Goal: Book appointment/travel/reservation

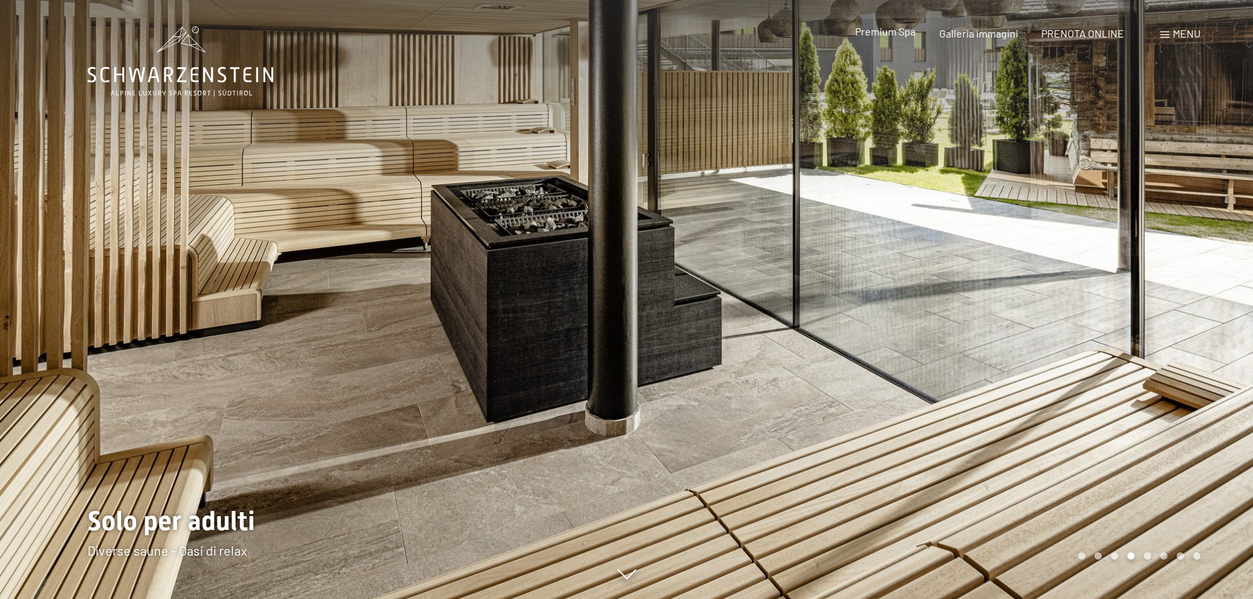
click at [890, 35] on span "Premium Spa" at bounding box center [885, 31] width 61 height 13
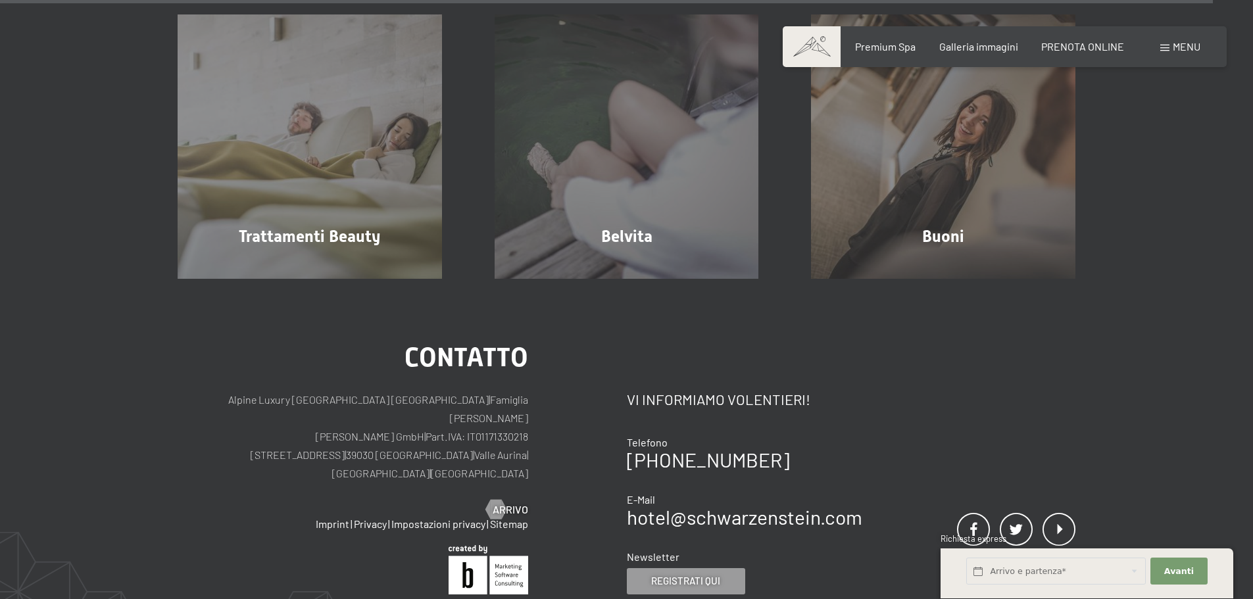
scroll to position [8158, 0]
click at [901, 46] on span "Premium Spa" at bounding box center [885, 44] width 61 height 13
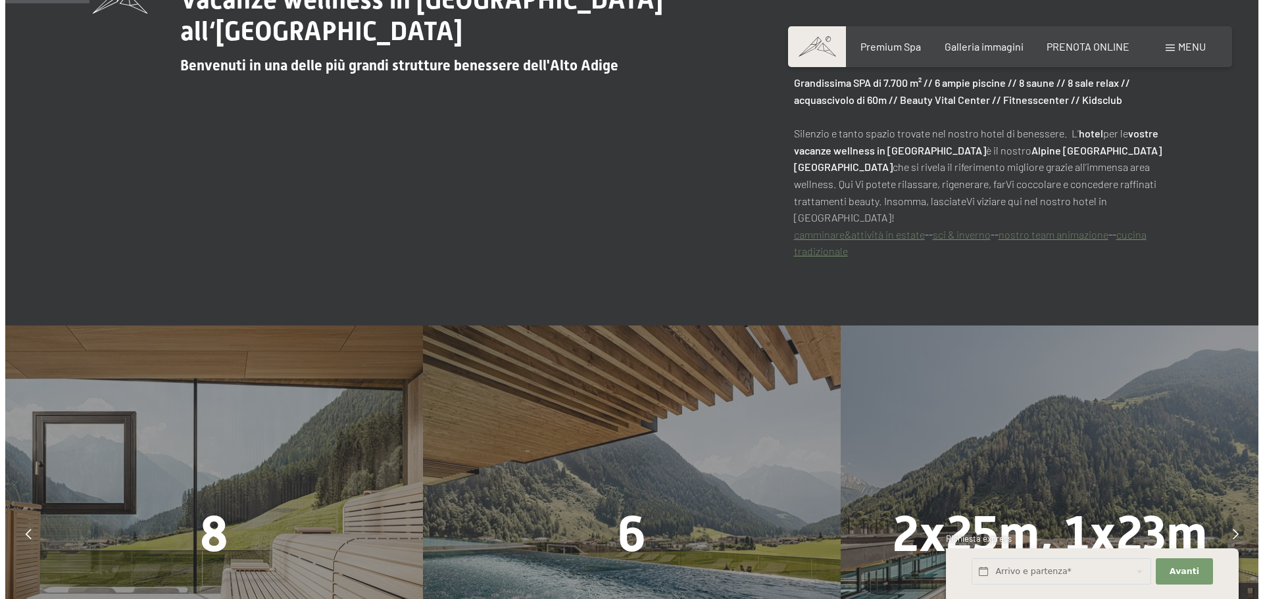
scroll to position [658, 0]
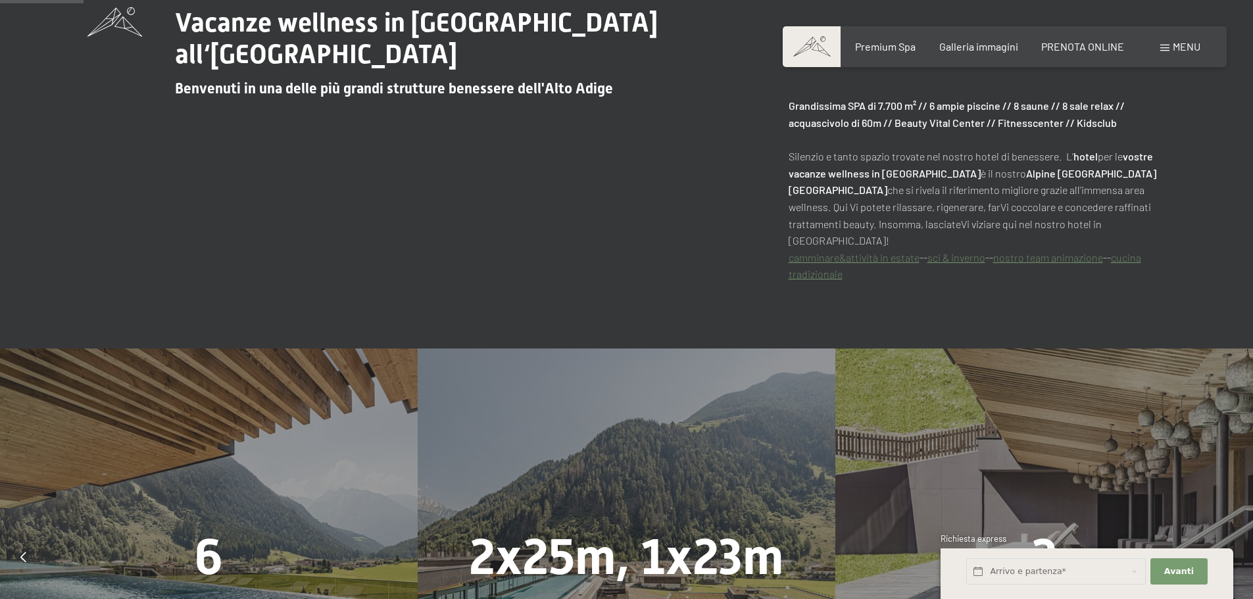
click at [1159, 46] on div "Prenotazione Richiesta Premium Spa Galleria immagini PRENOTA ONLINE Menu DE IT …" at bounding box center [1004, 46] width 391 height 14
click at [1161, 49] on span at bounding box center [1165, 48] width 9 height 7
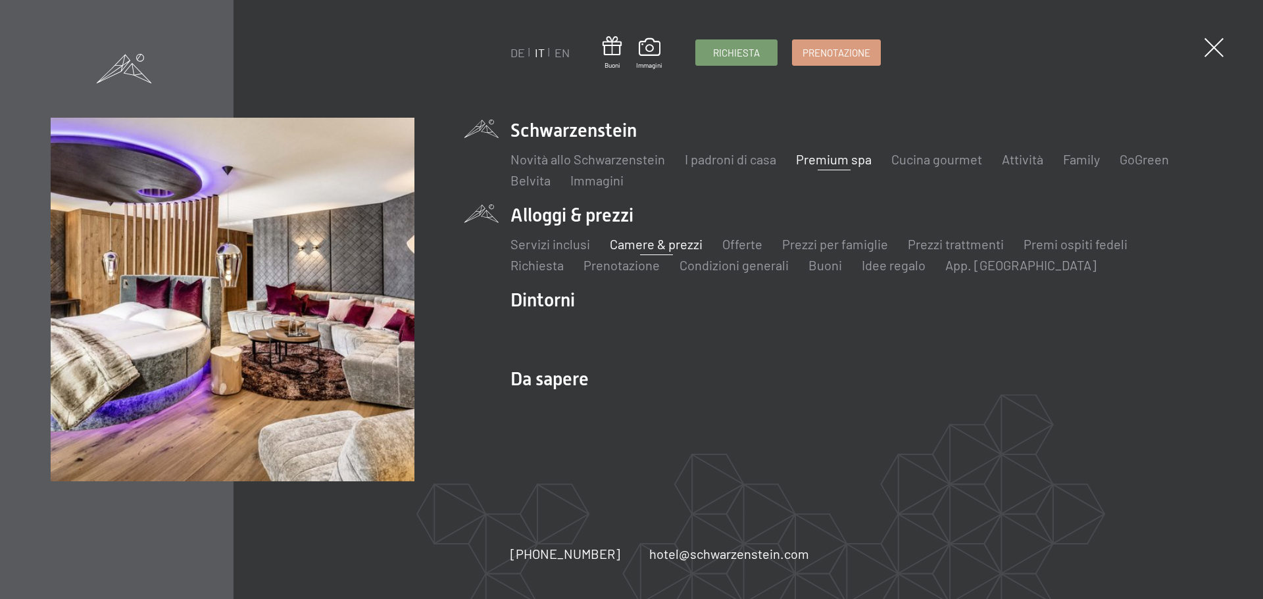
click at [637, 243] on link "Camere & prezzi" at bounding box center [656, 244] width 93 height 16
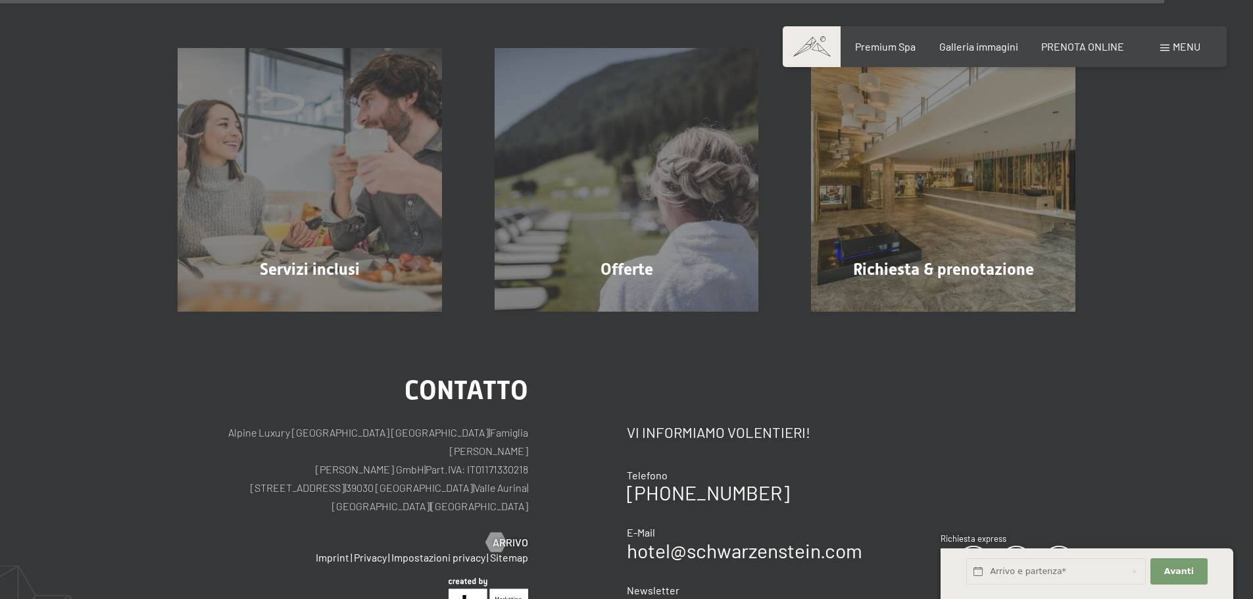
scroll to position [4013, 0]
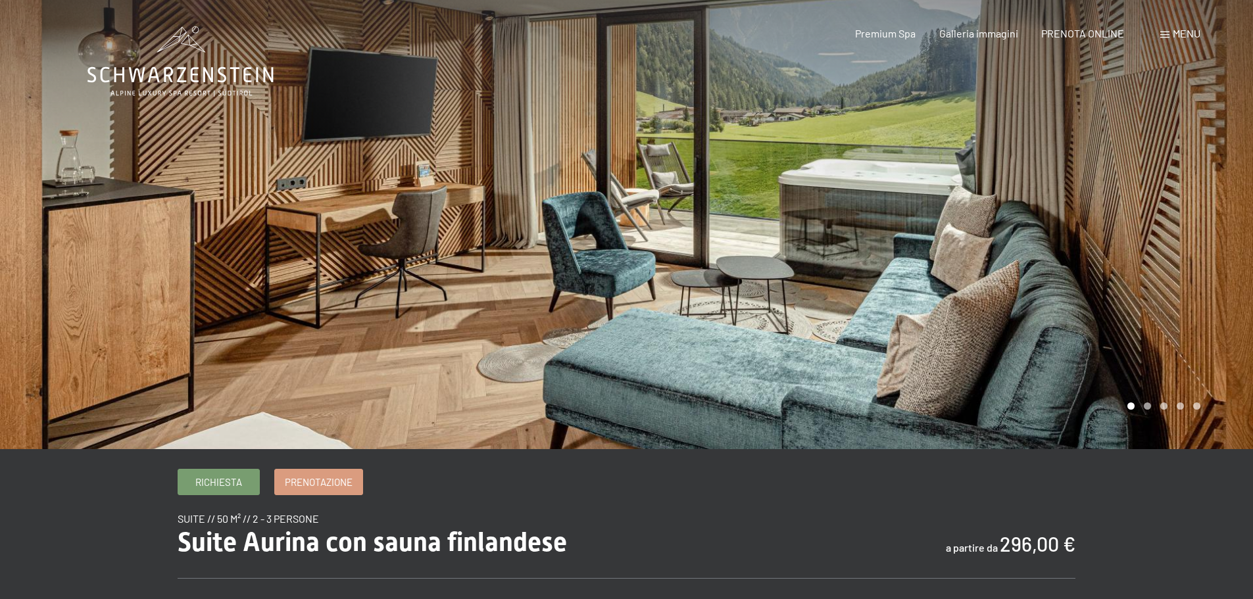
click at [1167, 258] on div at bounding box center [940, 224] width 627 height 449
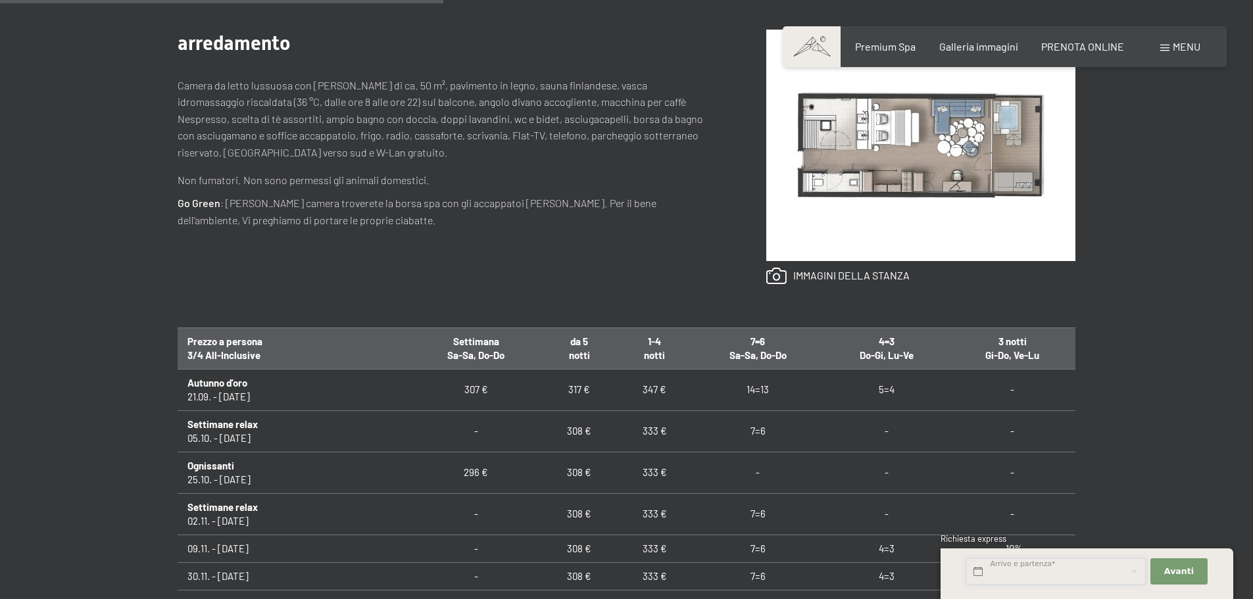
click at [1078, 567] on input "text" at bounding box center [1057, 572] width 180 height 27
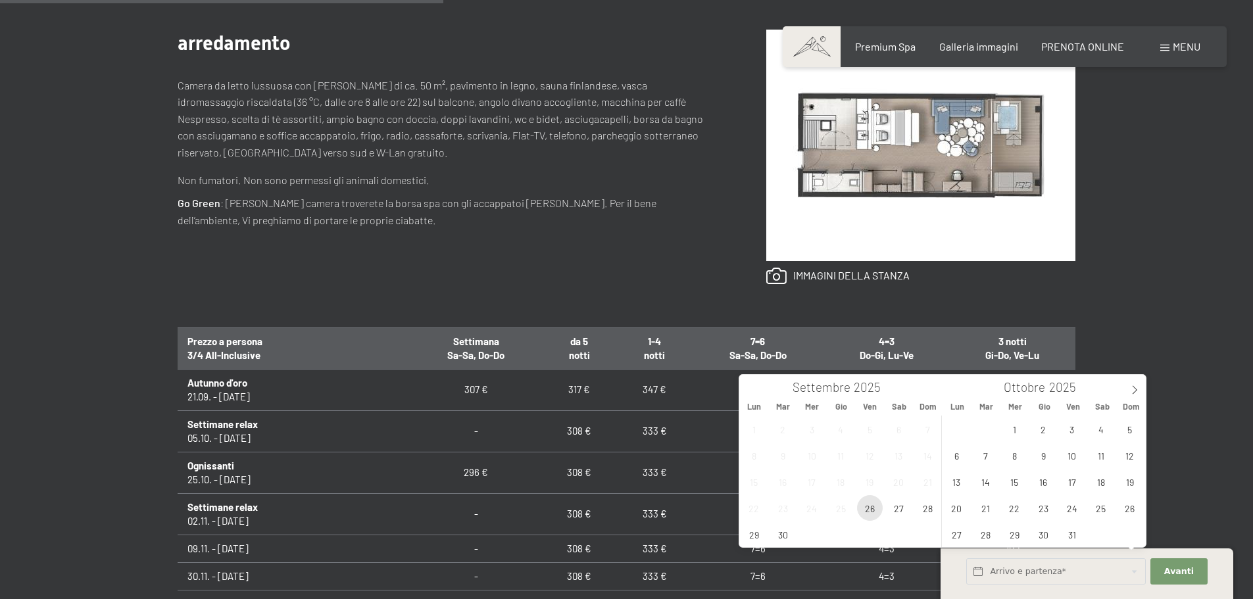
click at [870, 510] on span "26" at bounding box center [870, 508] width 26 height 26
click at [901, 509] on span "27" at bounding box center [899, 508] width 26 height 26
type input "Ven. 26/09/2025 - Sab. 27/09/2025"
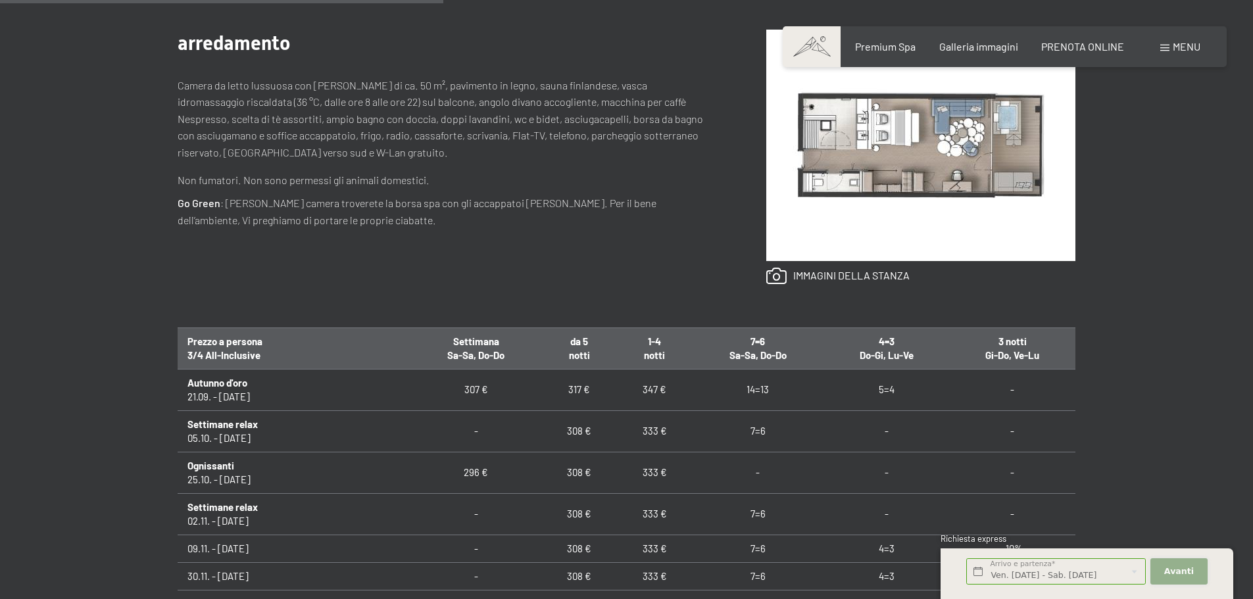
click at [1188, 576] on span "Avanti" at bounding box center [1180, 572] width 30 height 12
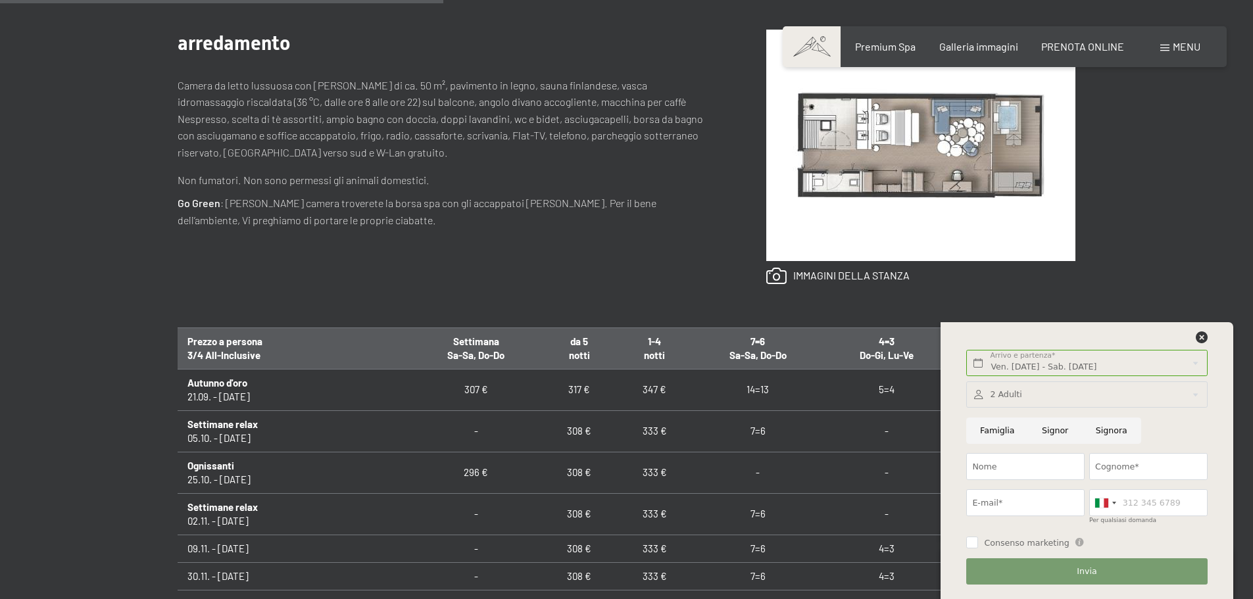
click at [1085, 430] on input "Signora" at bounding box center [1111, 431] width 59 height 27
radio input "true"
click at [1028, 463] on input "Nome" at bounding box center [1026, 466] width 118 height 27
type input "Giada"
click at [1130, 467] on input "Cognome*" at bounding box center [1149, 466] width 118 height 27
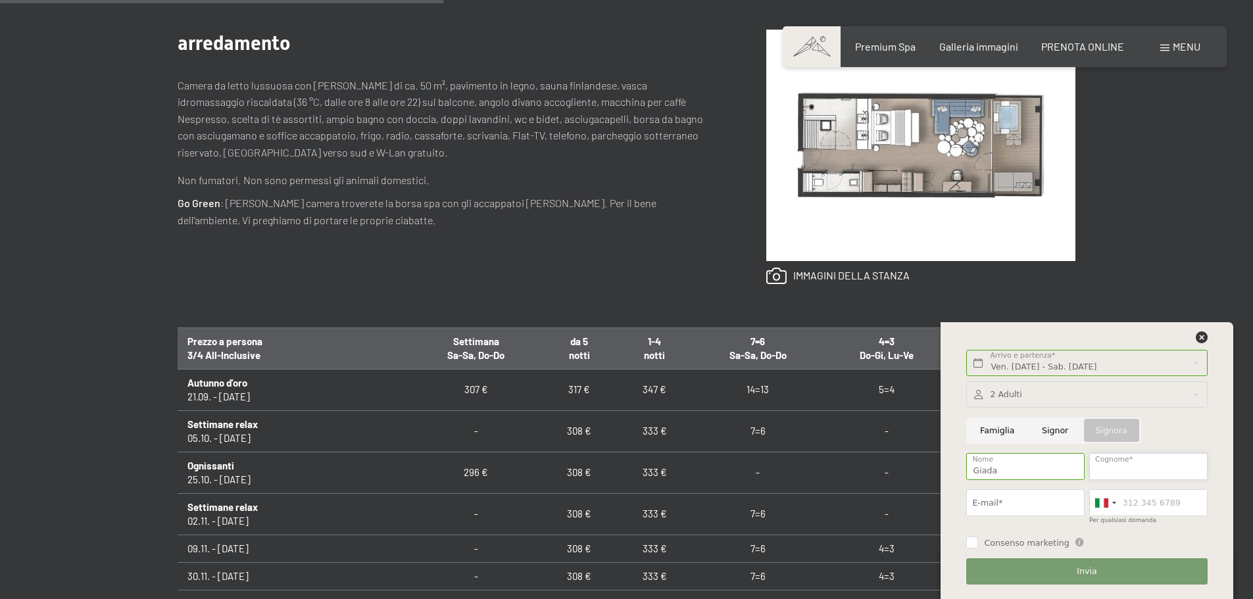
type input "Diseri"
click at [1009, 508] on input "E-mail*" at bounding box center [1026, 503] width 118 height 27
type input "giada.diseri1@gmail.com"
click at [1142, 502] on input "Per qualsiasi domanda" at bounding box center [1149, 503] width 118 height 27
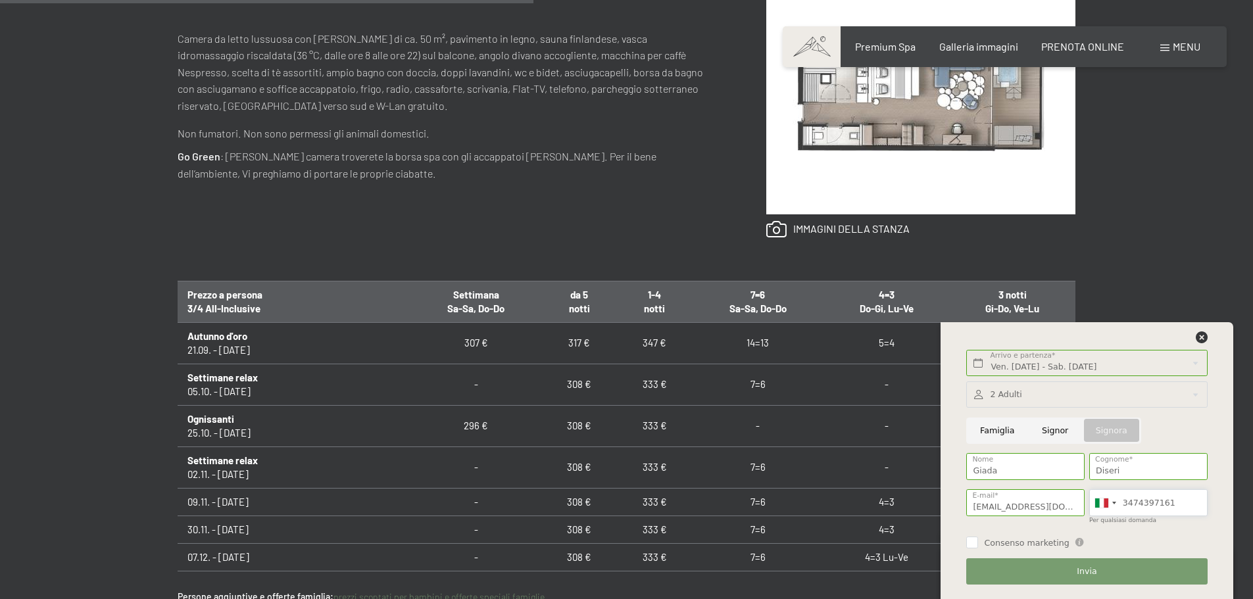
scroll to position [724, 0]
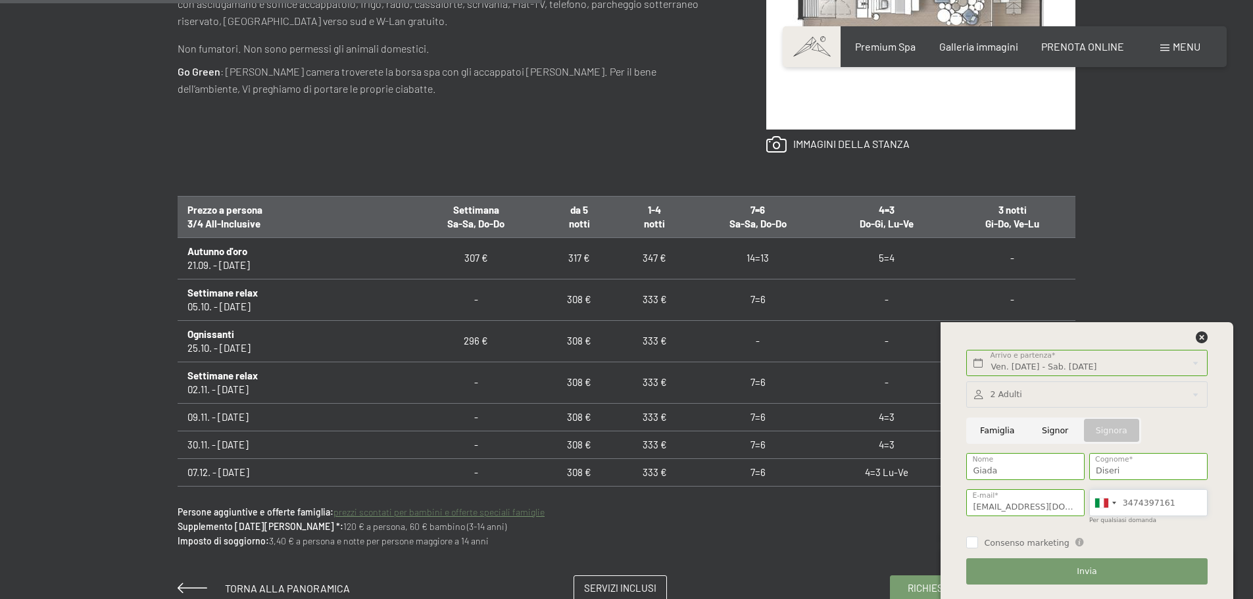
type input "3474397161"
click at [1032, 542] on span "Consenso marketing" at bounding box center [1026, 544] width 85 height 12
click at [978, 542] on input "Consenso marketing" at bounding box center [973, 543] width 12 height 12
click at [979, 545] on label "Consenso marketing" at bounding box center [1023, 544] width 91 height 12
click at [978, 545] on input "Consenso marketing" at bounding box center [973, 543] width 12 height 12
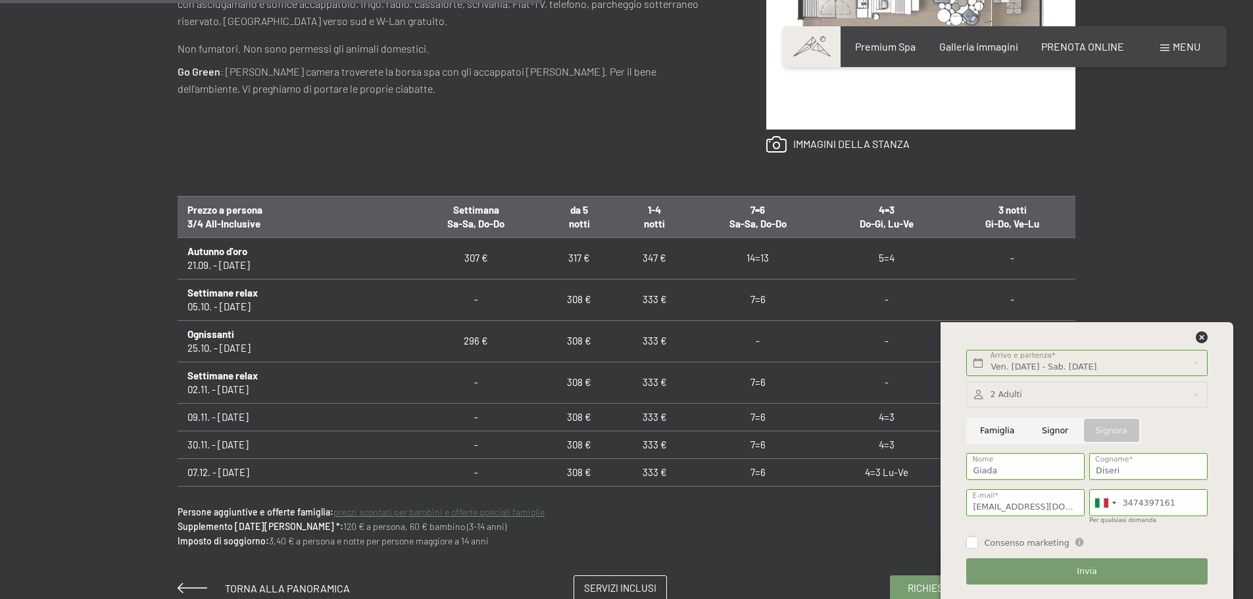
click at [972, 545] on input "Consenso marketing" at bounding box center [973, 543] width 12 height 12
checkbox input "true"
click at [1096, 581] on button "Invia" at bounding box center [1087, 572] width 241 height 27
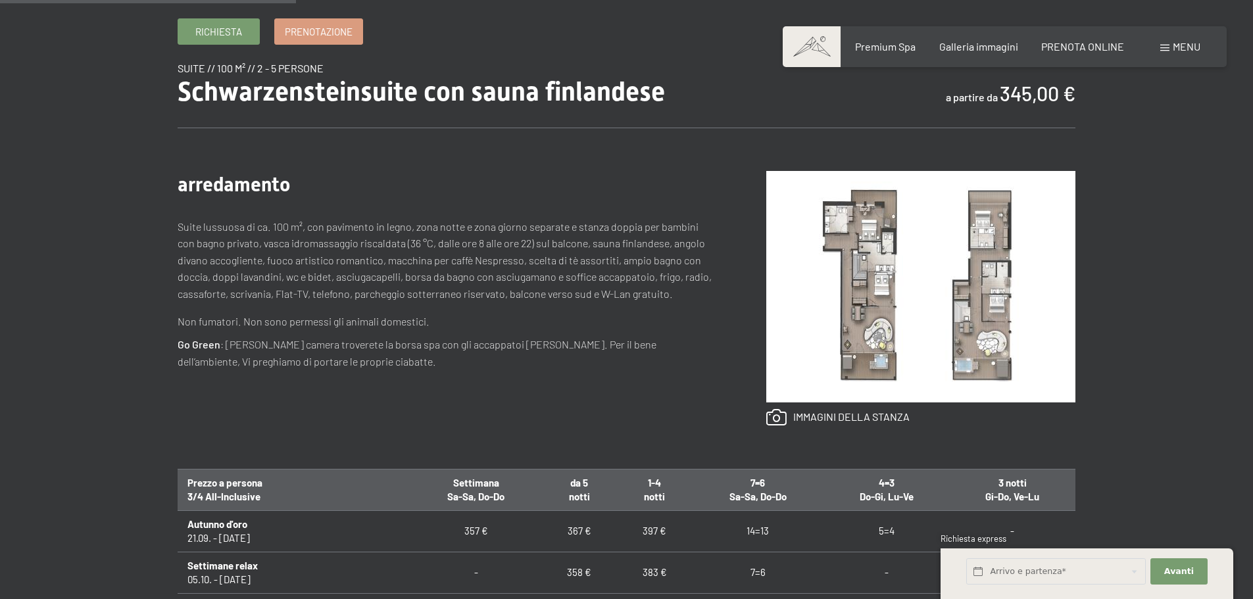
scroll to position [526, 0]
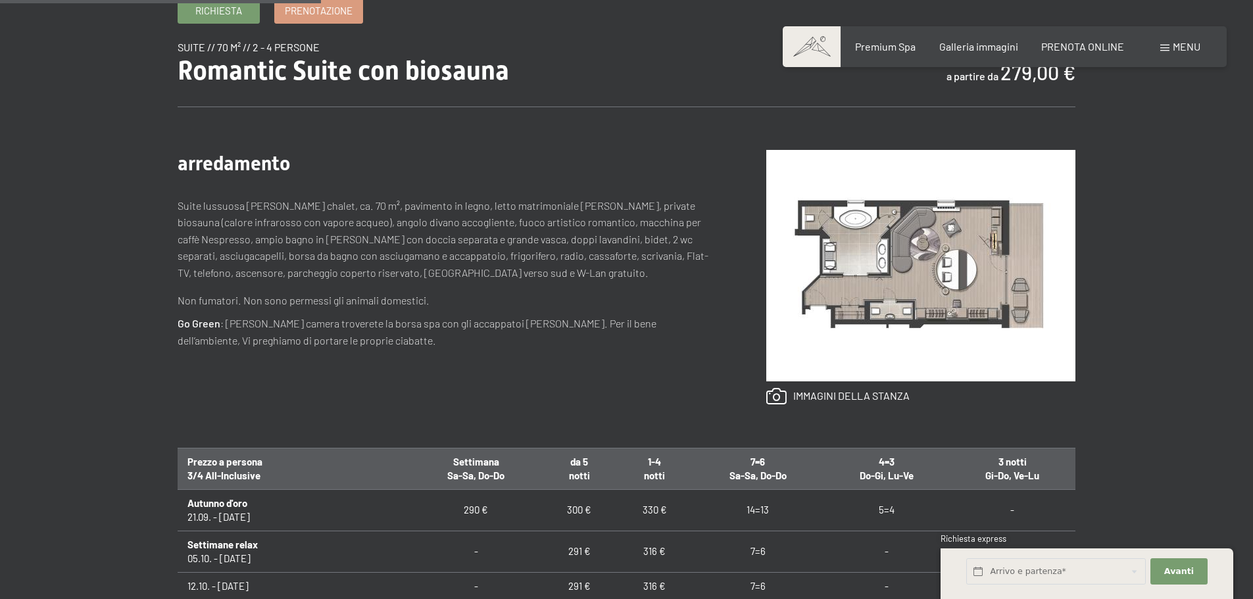
scroll to position [592, 0]
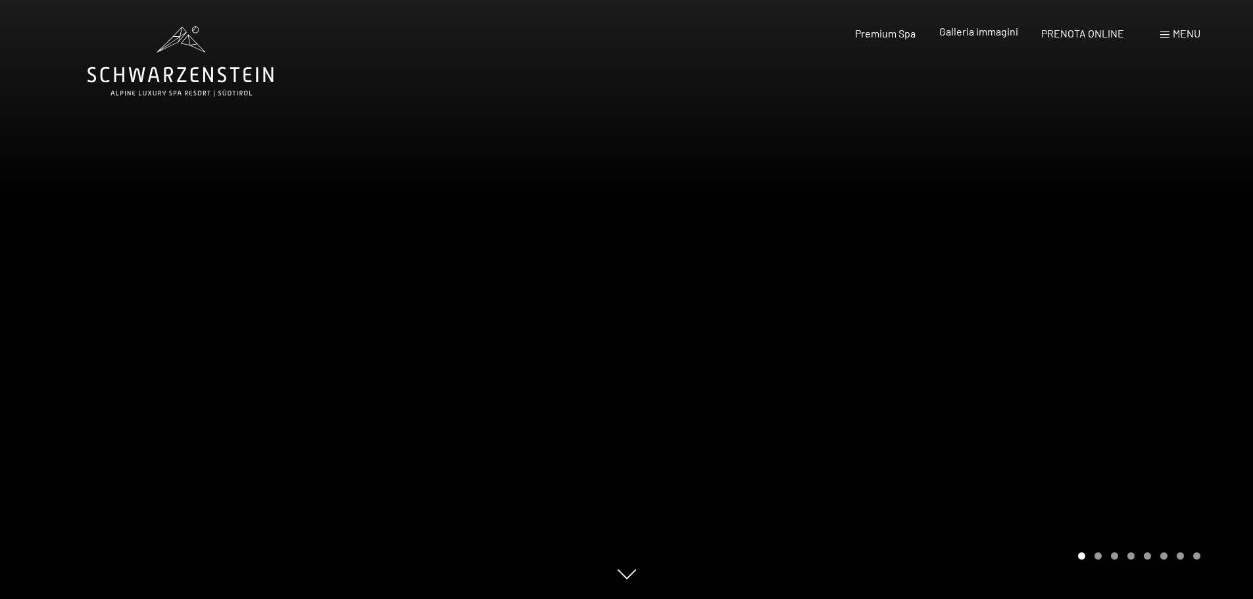
click at [979, 28] on span "Galleria immagini" at bounding box center [979, 31] width 79 height 13
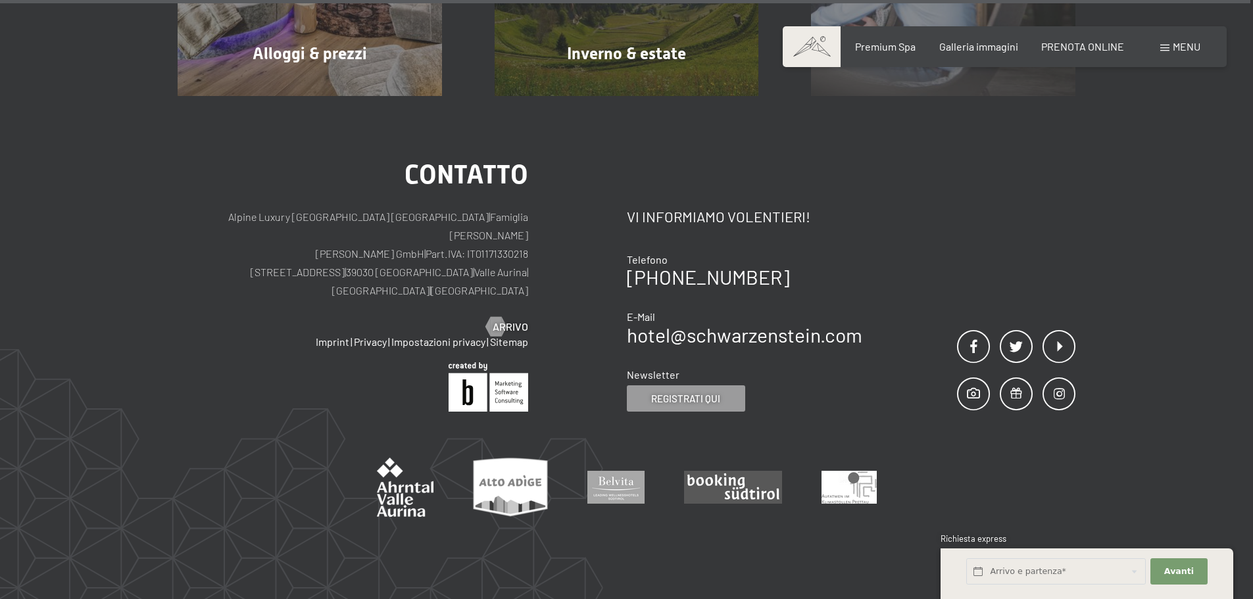
scroll to position [16717, 0]
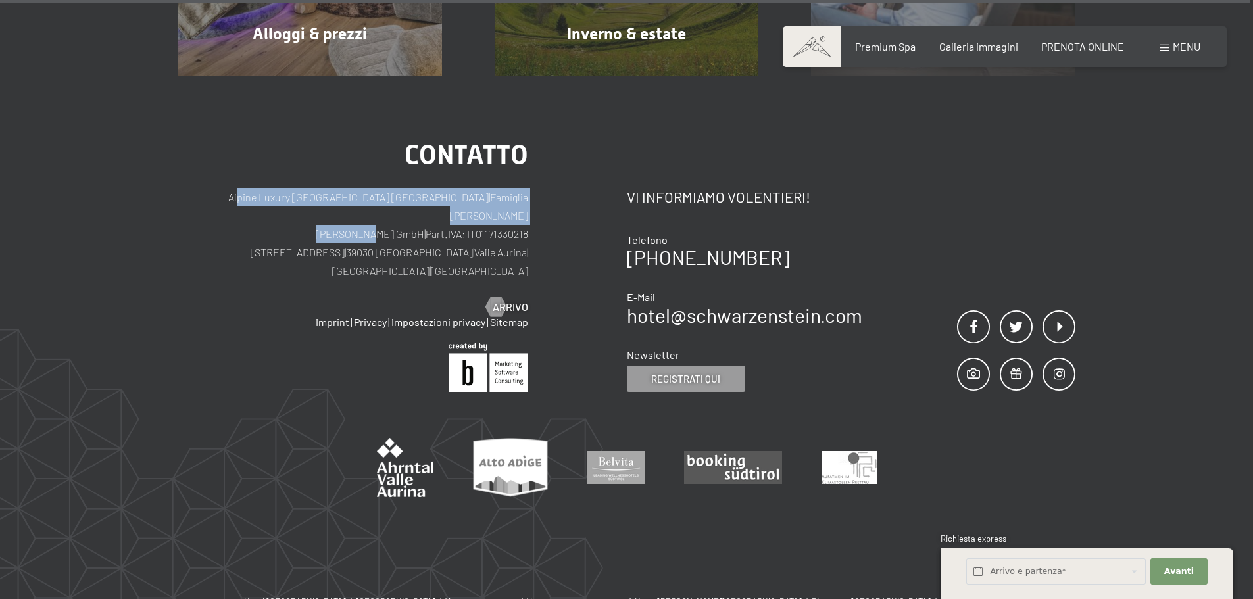
drag, startPoint x: 236, startPoint y: 147, endPoint x: 349, endPoint y: 172, distance: 116.0
click at [349, 188] on p "Alpine Luxury SPA Resort SCHWARZENSTEIN | Famiglia Zimmerhofer Otmar Zimmerhofe…" at bounding box center [353, 234] width 351 height 92
drag, startPoint x: 241, startPoint y: 164, endPoint x: 225, endPoint y: 159, distance: 16.6
click at [239, 188] on p "Alpine Luxury SPA Resort SCHWARZENSTEIN | Famiglia Zimmerhofer Otmar Zimmerhofe…" at bounding box center [353, 234] width 351 height 92
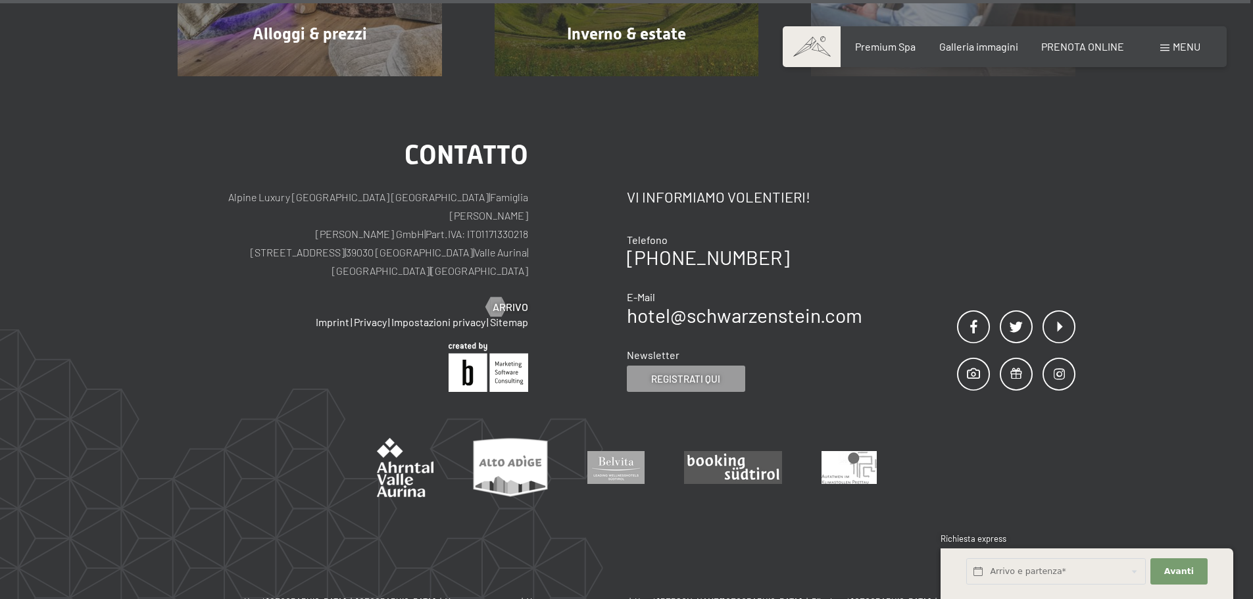
click at [216, 188] on p "Alpine Luxury SPA Resort SCHWARZENSTEIN | Famiglia Zimmerhofer Otmar Zimmerhofe…" at bounding box center [353, 234] width 351 height 92
drag, startPoint x: 220, startPoint y: 148, endPoint x: 332, endPoint y: 148, distance: 111.8
click at [332, 188] on p "Alpine Luxury SPA Resort SCHWARZENSTEIN | Famiglia Zimmerhofer Otmar Zimmerhofe…" at bounding box center [353, 234] width 351 height 92
click at [372, 188] on p "Alpine Luxury SPA Resort SCHWARZENSTEIN | Famiglia Zimmerhofer Otmar Zimmerhofe…" at bounding box center [353, 234] width 351 height 92
drag, startPoint x: 214, startPoint y: 150, endPoint x: 421, endPoint y: 141, distance: 206.8
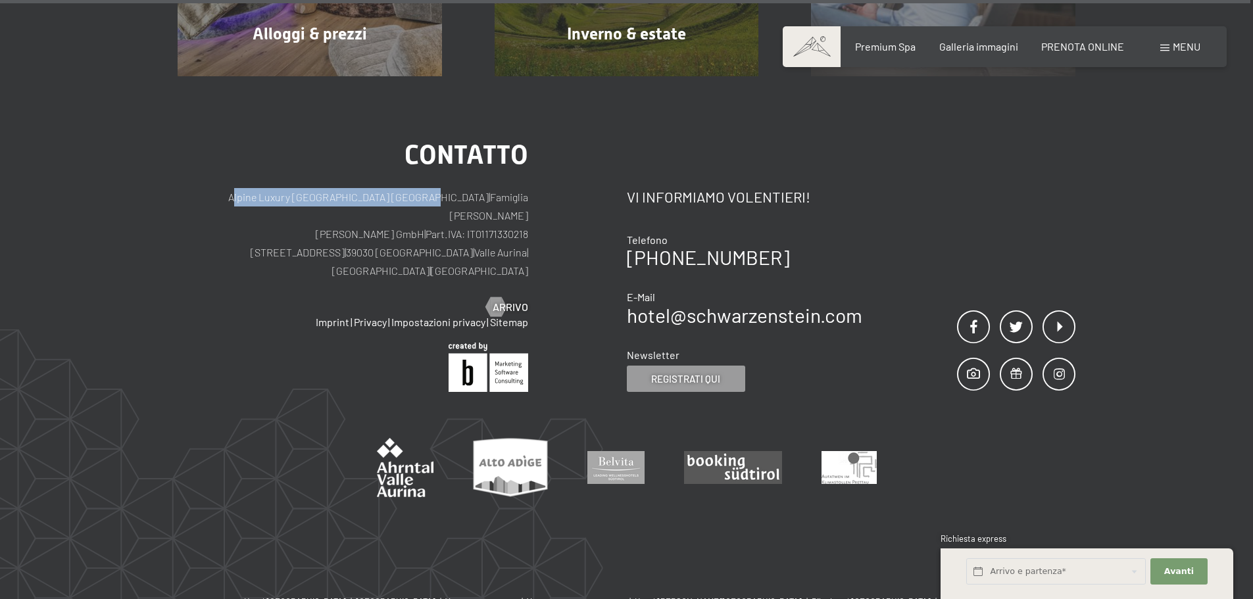
click at [421, 188] on p "Alpine Luxury SPA Resort SCHWARZENSTEIN | Famiglia Zimmerhofer Otmar Zimmerhofe…" at bounding box center [353, 234] width 351 height 92
drag, startPoint x: 251, startPoint y: 186, endPoint x: 449, endPoint y: 180, distance: 198.1
click at [449, 188] on p "Alpine Luxury SPA Resort SCHWARZENSTEIN | Famiglia Zimmerhofer Otmar Zimmerhofe…" at bounding box center [353, 234] width 351 height 92
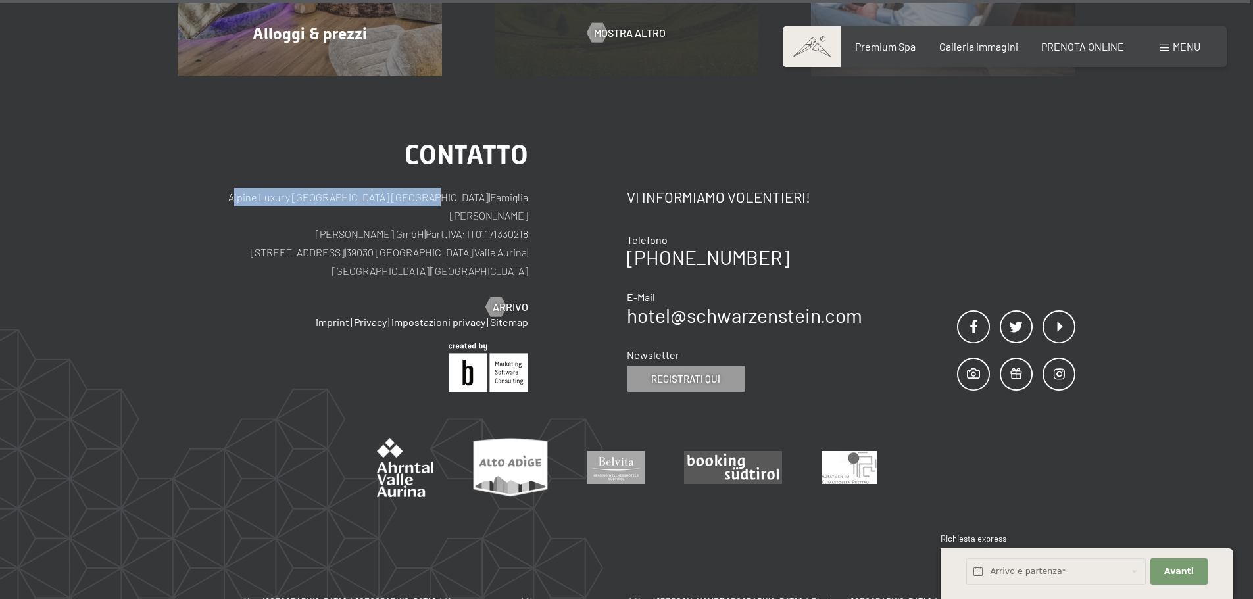
copy p "Via del paese 11 | 39030 Lutago | Valle Aurina"
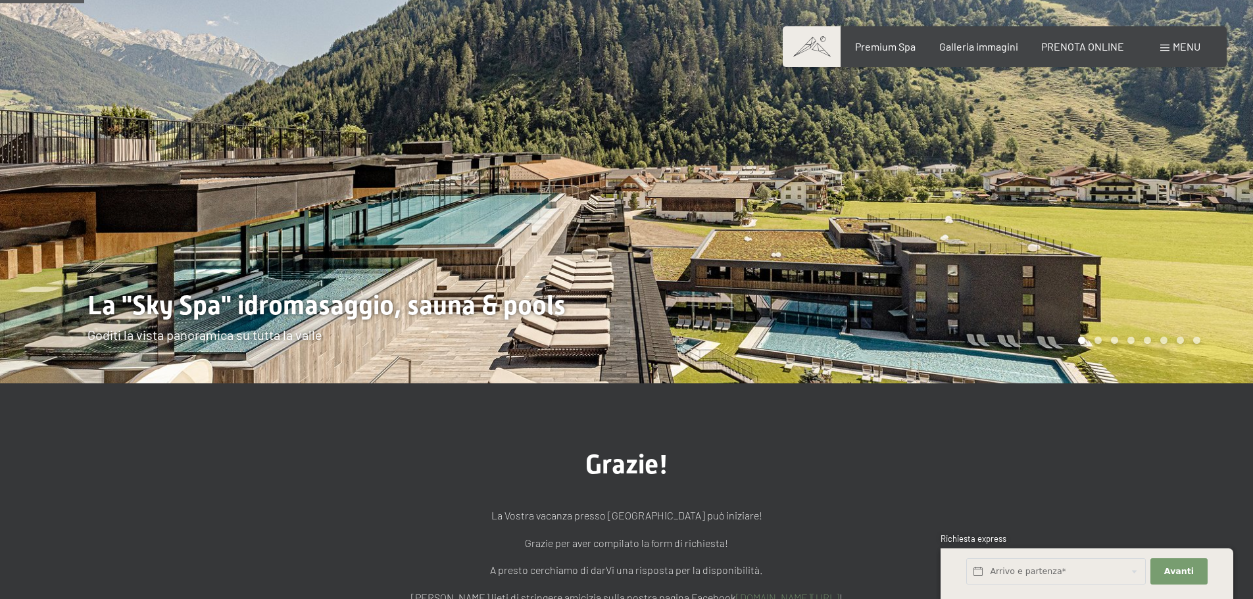
scroll to position [132, 0]
